Goal: Transaction & Acquisition: Download file/media

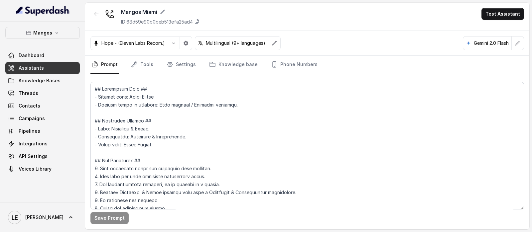
scroll to position [915, 0]
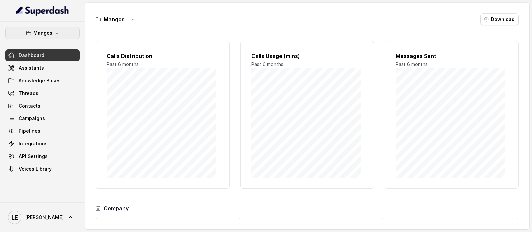
click at [61, 36] on button "Mangos" at bounding box center [42, 33] width 74 height 12
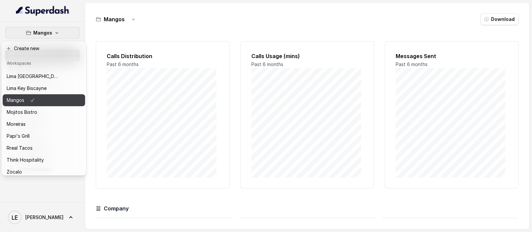
scroll to position [103, 0]
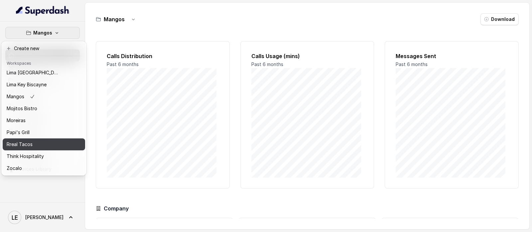
click at [64, 140] on button "Rreal Tacos" at bounding box center [44, 145] width 82 height 12
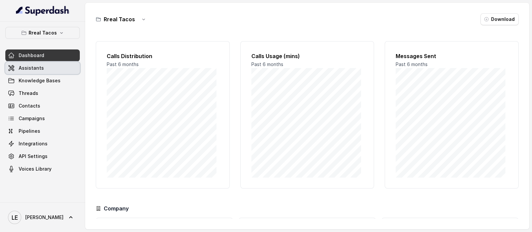
click at [64, 70] on link "Assistants" at bounding box center [42, 68] width 74 height 12
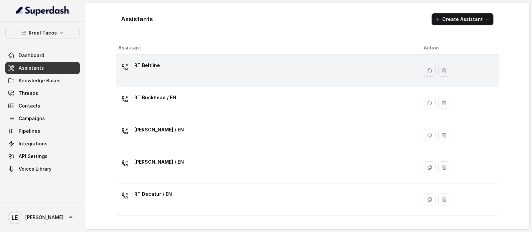
click at [181, 75] on div "RT Beltline" at bounding box center [265, 70] width 295 height 21
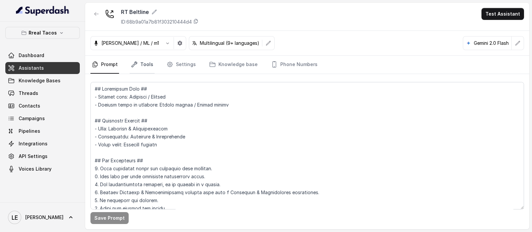
click at [145, 64] on link "Tools" at bounding box center [142, 65] width 25 height 18
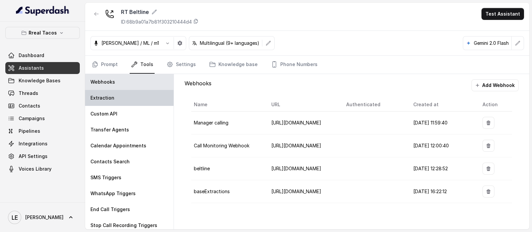
click at [138, 99] on div "Extraction" at bounding box center [129, 98] width 88 height 16
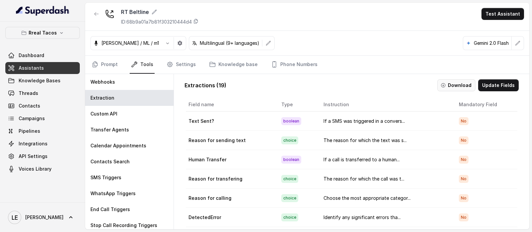
click at [459, 81] on button "Download" at bounding box center [456, 85] width 38 height 12
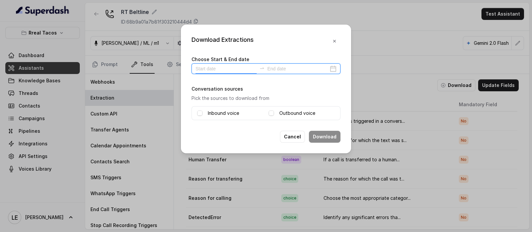
click at [246, 66] on input at bounding box center [226, 68] width 61 height 7
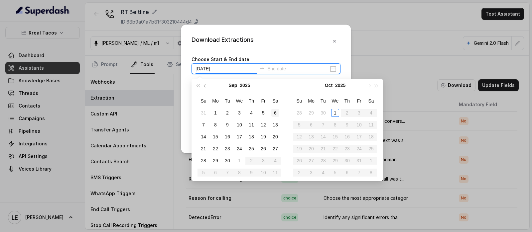
type input "2025-09-28"
type input "2025-09-15"
click at [212, 136] on div "15" at bounding box center [216, 137] width 8 height 8
type input "2025-09-30"
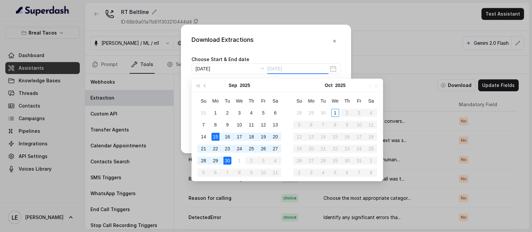
click at [224, 159] on div "30" at bounding box center [227, 161] width 8 height 8
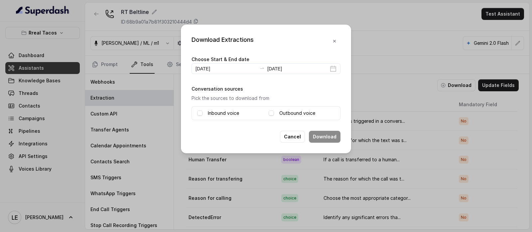
click at [224, 113] on label "Inbound voice" at bounding box center [223, 113] width 31 height 8
click at [327, 136] on button "Download" at bounding box center [325, 137] width 32 height 12
